Goal: Check status

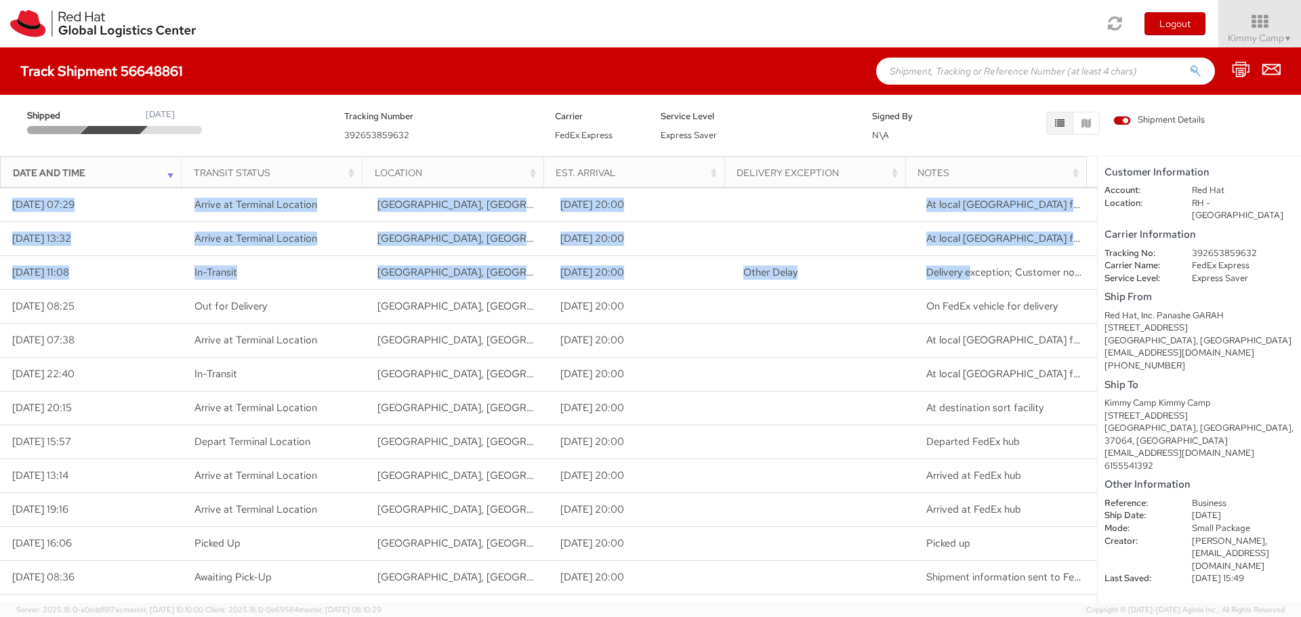
drag, startPoint x: 960, startPoint y: 272, endPoint x: 1091, endPoint y: 278, distance: 130.9
click at [1091, 278] on div "Loading tracking information. Please, wait... Date and Time Transit Status Loca…" at bounding box center [548, 394] width 1097 height 415
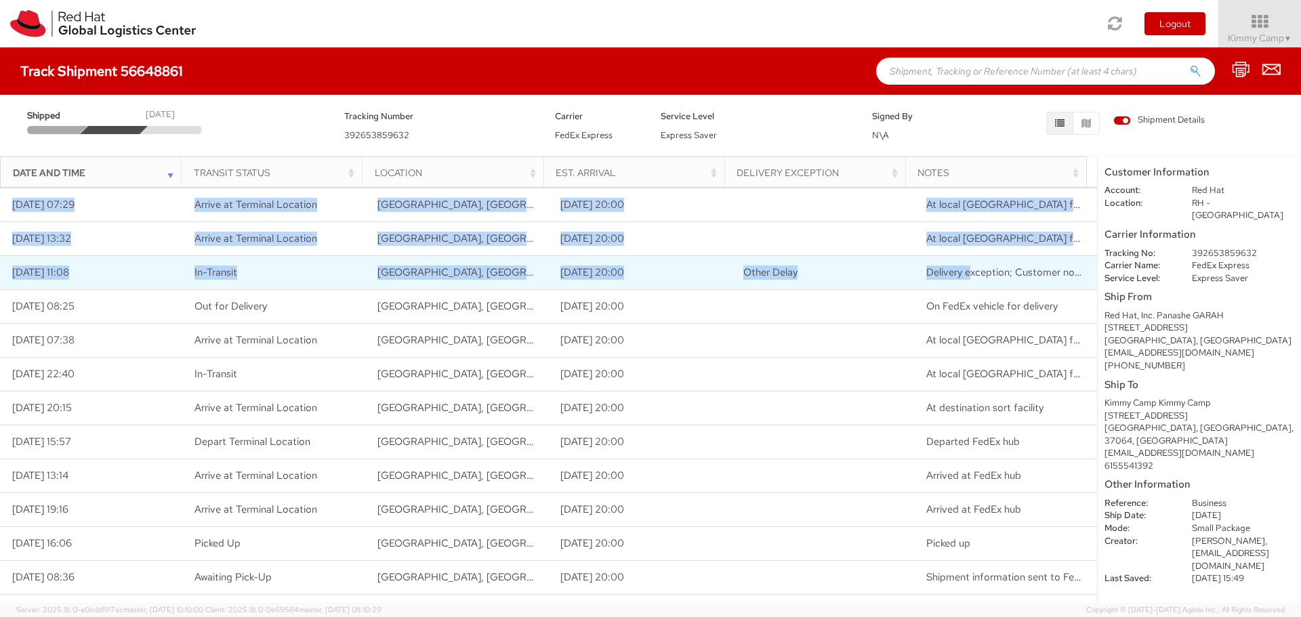
click at [1070, 274] on span "Delivery exception; Customer not available or business closed" at bounding box center [1067, 273] width 281 height 14
